Goal: Complete application form

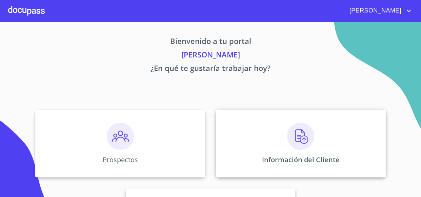
click at [302, 138] on img at bounding box center [300, 136] width 27 height 27
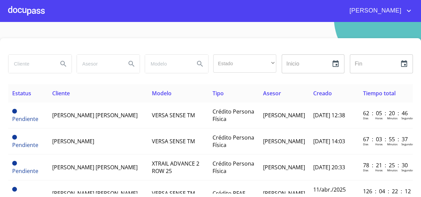
click at [20, 66] on input "search" at bounding box center [30, 64] width 44 height 18
type input "[PERSON_NAME] de [DEMOGRAPHIC_DATA]"
click at [64, 65] on icon "Search" at bounding box center [63, 64] width 8 height 8
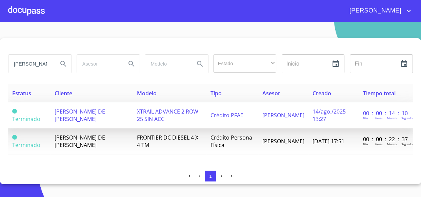
click at [83, 114] on span "[PERSON_NAME] DE [PERSON_NAME]" at bounding box center [80, 115] width 50 height 15
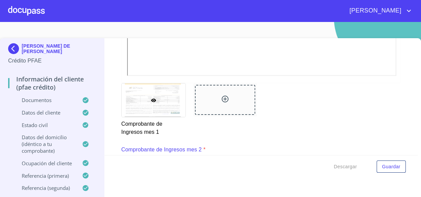
scroll to position [862, 0]
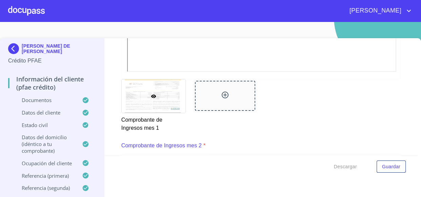
click at [222, 92] on icon at bounding box center [224, 95] width 7 height 7
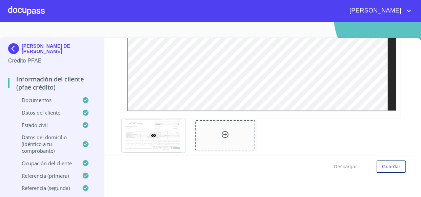
scroll to position [1169, 0]
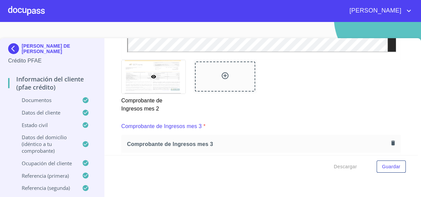
click at [229, 76] on div at bounding box center [225, 77] width 60 height 30
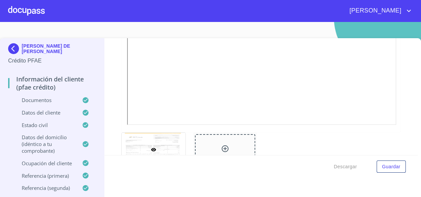
scroll to position [1477, 0]
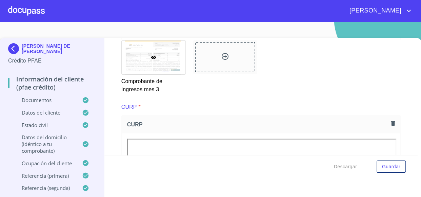
click at [221, 55] on icon at bounding box center [225, 56] width 8 height 8
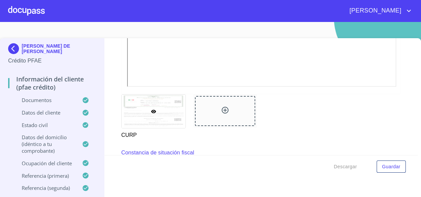
scroll to position [1723, 0]
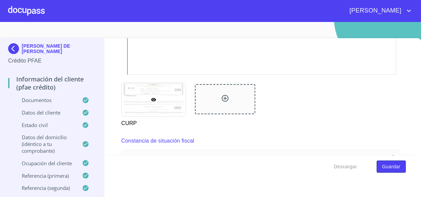
click at [382, 165] on span "Guardar" at bounding box center [391, 167] width 18 height 8
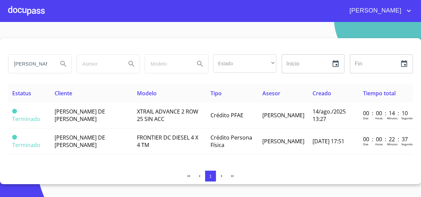
click at [50, 49] on div at bounding box center [210, 46] width 404 height 16
